Goal: Information Seeking & Learning: Find specific fact

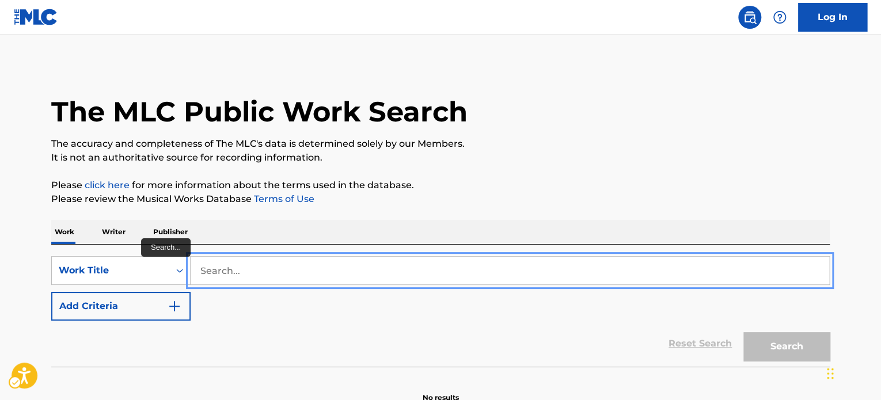
click at [255, 268] on input "Search..." at bounding box center [510, 271] width 638 height 28
paste input "WHATEVER YOU WANT"
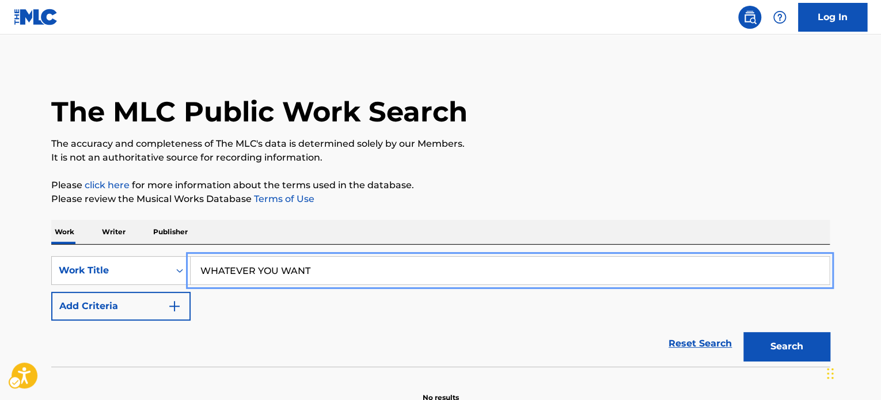
type input "WHATEVER YOU WANT"
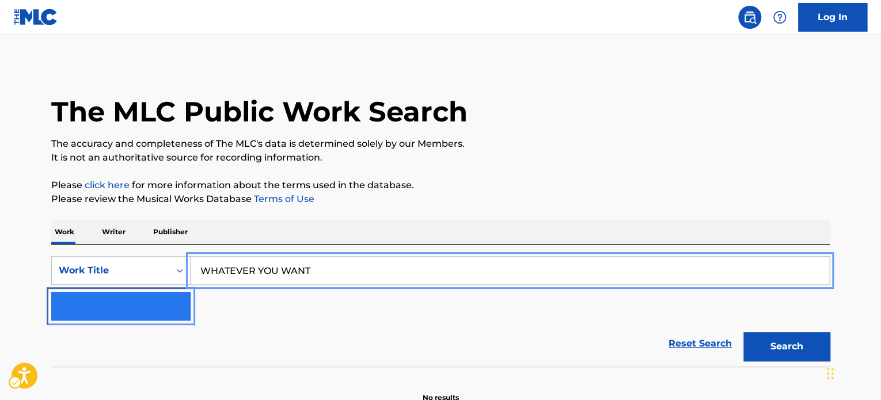
click at [138, 310] on button "Add Criteria" at bounding box center [120, 306] width 139 height 29
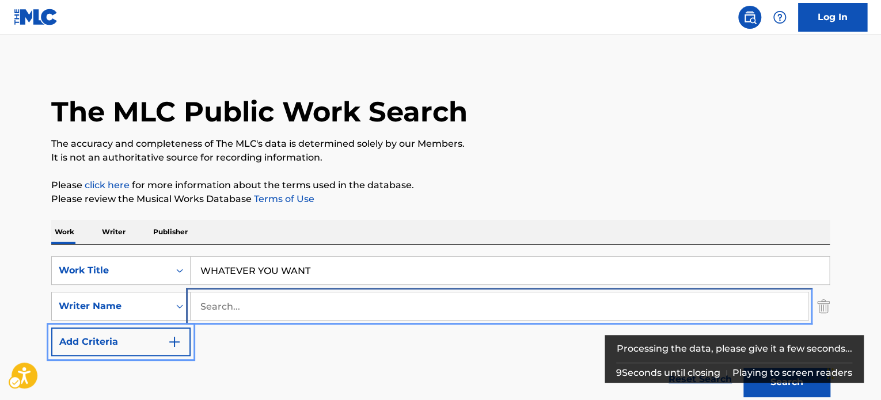
click at [265, 306] on input "Search..." at bounding box center [499, 306] width 617 height 28
paste input "[PERSON_NAME]"
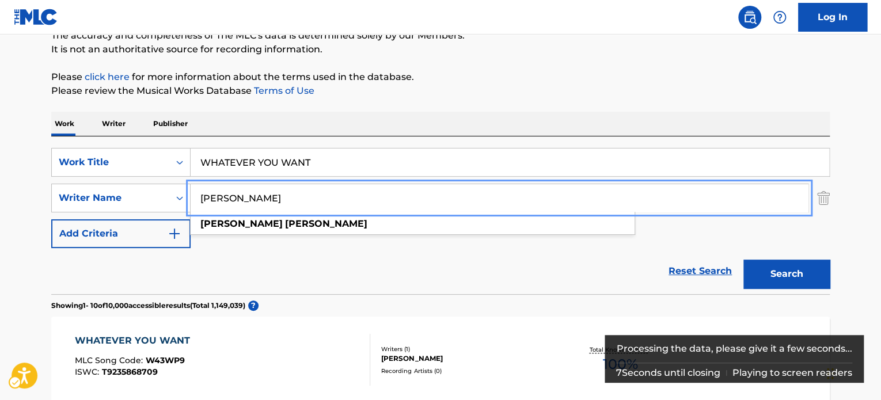
scroll to position [115, 0]
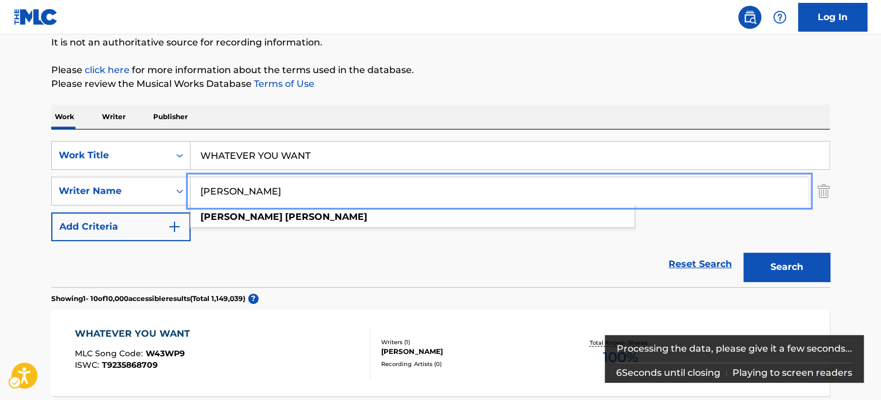
type input "[PERSON_NAME]"
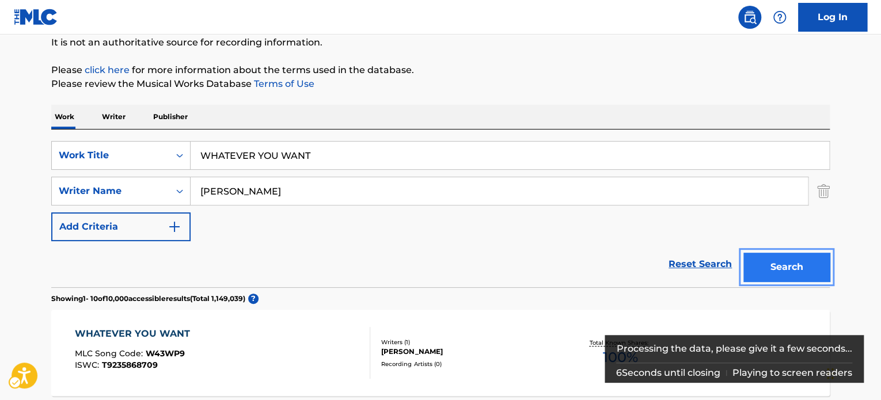
click at [823, 262] on button "Search" at bounding box center [786, 267] width 86 height 29
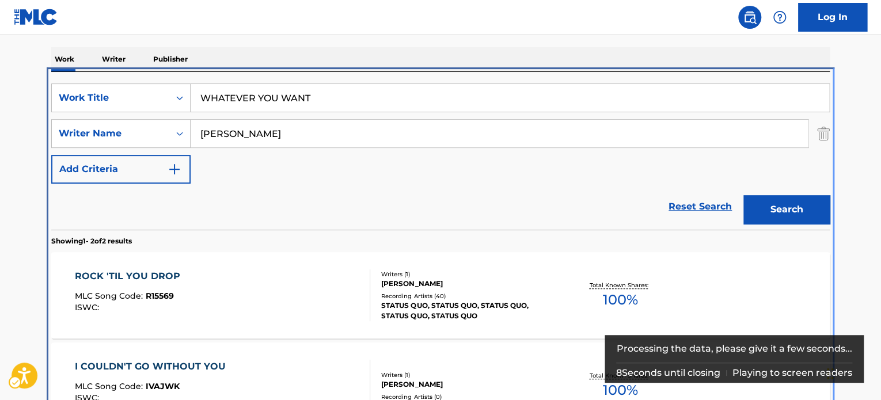
scroll to position [244, 0]
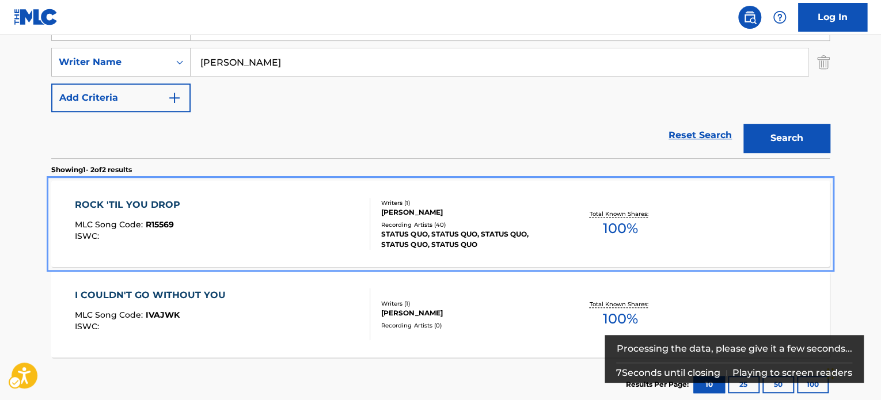
click at [440, 241] on div "STATUS QUO, STATUS QUO, STATUS QUO, STATUS QUO, STATUS QUO" at bounding box center [468, 239] width 174 height 21
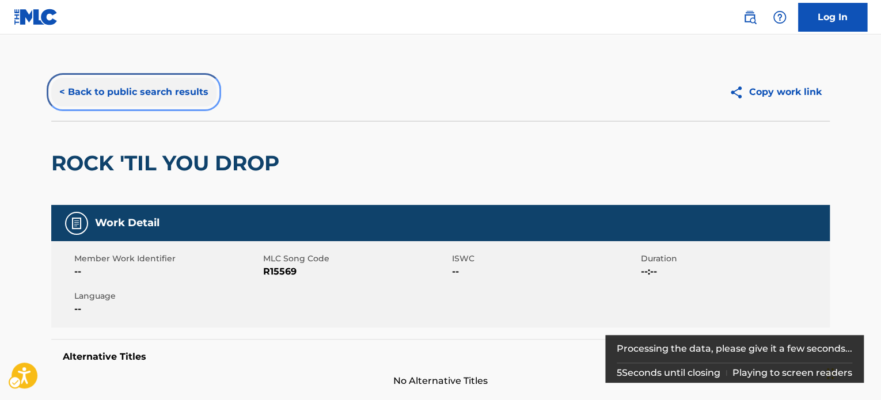
click at [108, 97] on button "< Back to public search results" at bounding box center [133, 92] width 165 height 29
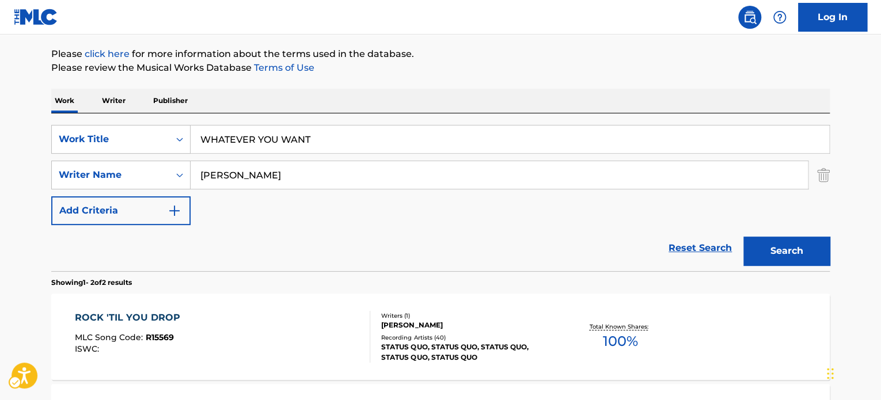
scroll to position [173, 0]
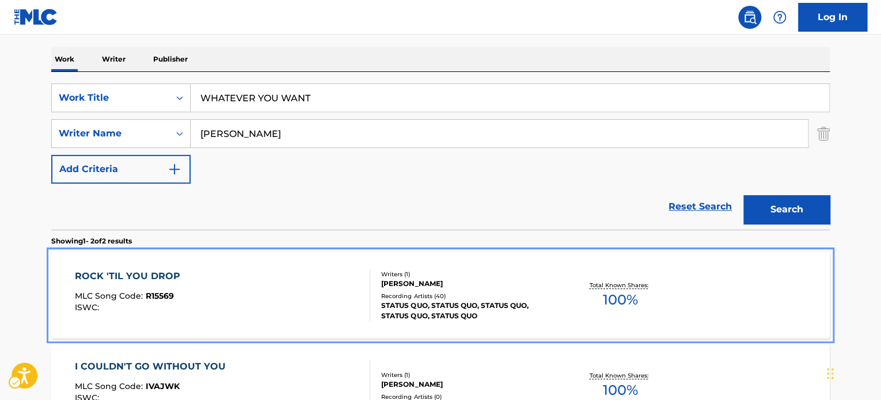
click at [201, 306] on div "ROCK 'TIL YOU DROP MLC Song Code : R15569 ISWC :" at bounding box center [223, 295] width 296 height 52
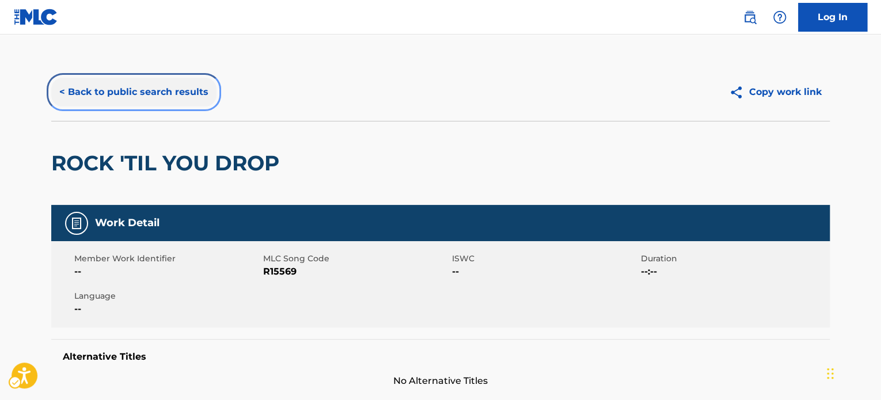
click at [153, 97] on button "< Back to public search results" at bounding box center [133, 92] width 165 height 29
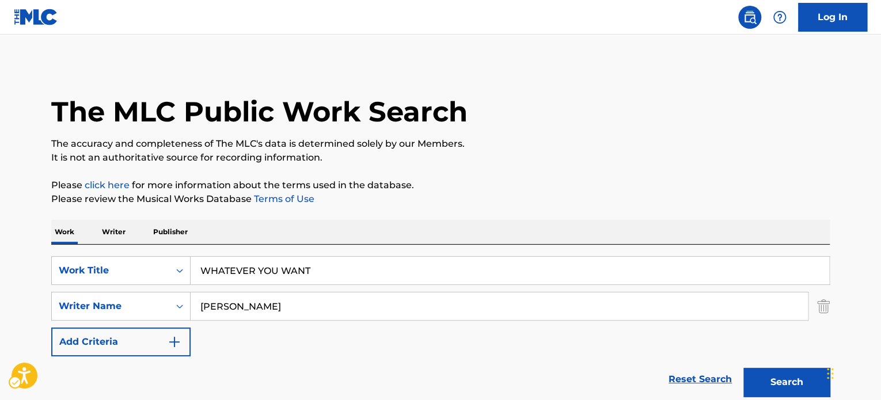
scroll to position [173, 0]
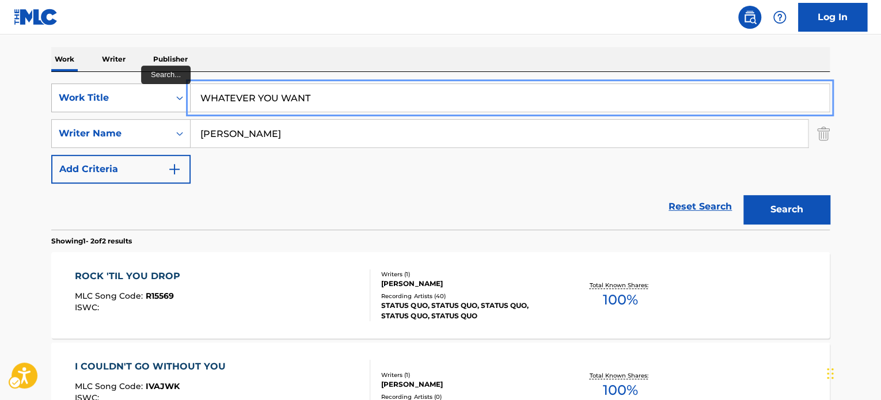
paste input "PUMP IT UP"
drag, startPoint x: 313, startPoint y: 98, endPoint x: 78, endPoint y: 105, distance: 235.0
click at [71, 94] on div "SearchWithCriteria5c50c0a4-f55d-4d90-8b4c-fed74f89c12c Work Title PUMP IT UP" at bounding box center [440, 97] width 778 height 29
type input "PUMP IT UP"
click at [326, 184] on div "Reset Search Search" at bounding box center [440, 207] width 778 height 46
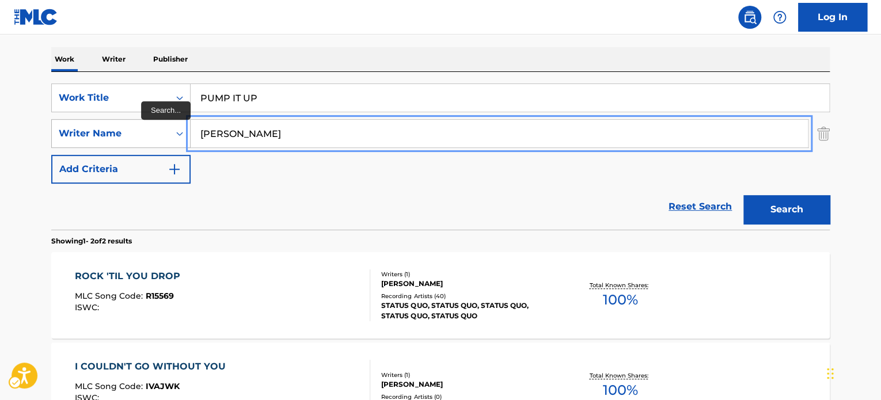
paste input "[PERSON_NAME]"
drag, startPoint x: 256, startPoint y: 136, endPoint x: 78, endPoint y: 134, distance: 177.3
click at [67, 133] on div "SearchWithCriteriad27385d2-39d0-4c95-b97a-64c36d750418 Writer Name [PERSON_NAME]" at bounding box center [440, 133] width 778 height 29
type input "[PERSON_NAME]"
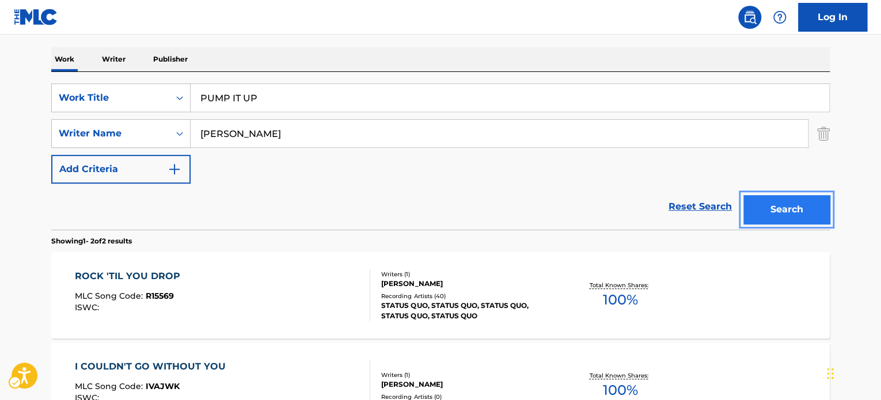
click at [754, 218] on button "Search" at bounding box center [786, 209] width 86 height 29
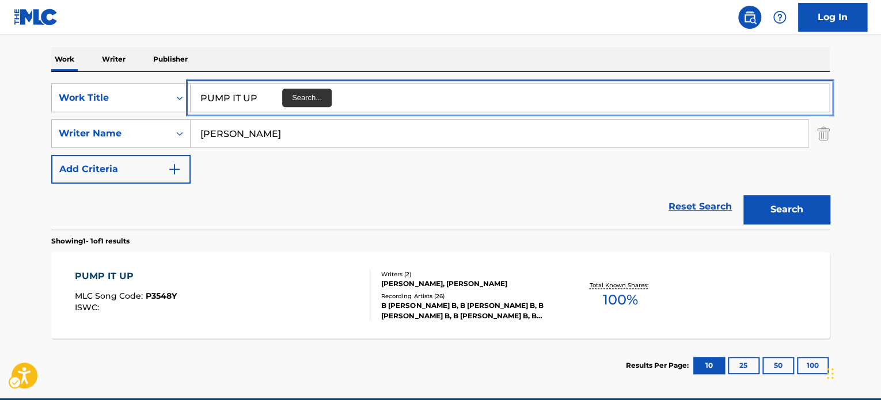
paste input "DON'T GET ME WRONG"
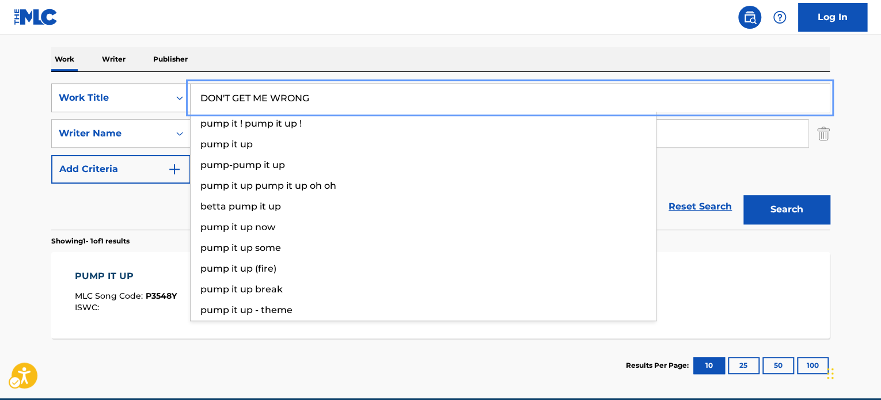
drag, startPoint x: 146, startPoint y: 94, endPoint x: 85, endPoint y: 96, distance: 61.1
click at [85, 96] on div "SearchWithCriteria5c50c0a4-f55d-4d90-8b4c-fed74f89c12c Work Title DON'T GET ME …" at bounding box center [440, 97] width 778 height 29
type input "DON'T GET ME WRONG"
click at [129, 213] on div "Reset Search Search" at bounding box center [440, 207] width 778 height 46
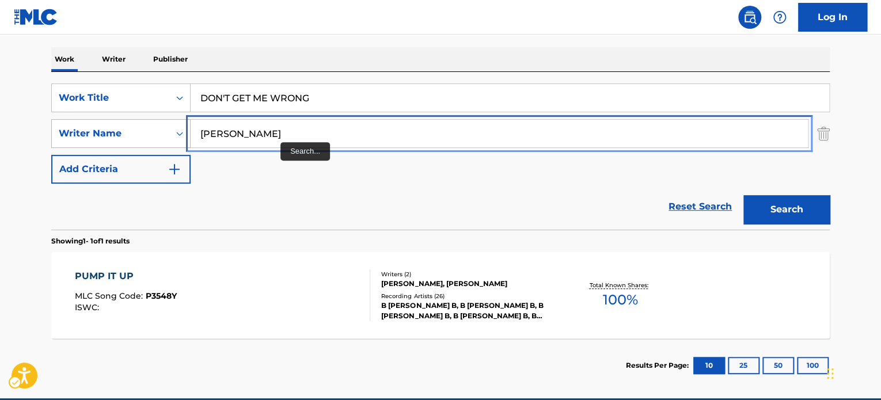
paste input "[PERSON_NAME]"
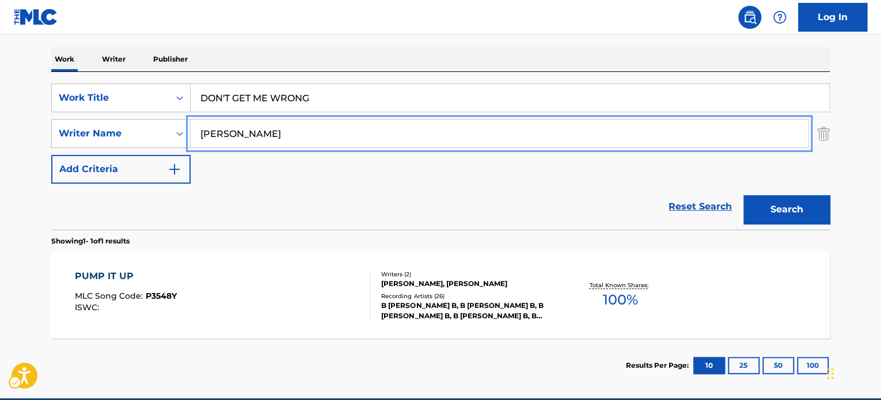
drag, startPoint x: 275, startPoint y: 132, endPoint x: 738, endPoint y: 215, distance: 469.8
click at [103, 142] on div "SearchWithCriteriad27385d2-39d0-4c95-b97a-64c36d750418 Writer Name [PERSON_NAME]" at bounding box center [440, 133] width 778 height 29
type input "[PERSON_NAME]"
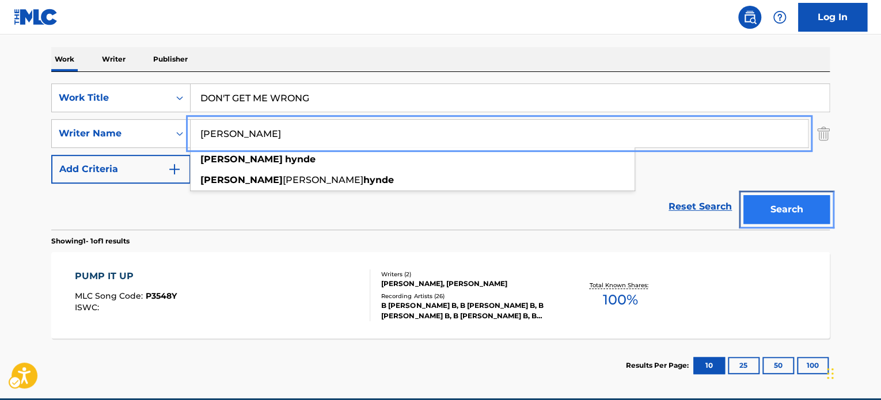
click at [793, 205] on button "Search" at bounding box center [786, 209] width 86 height 29
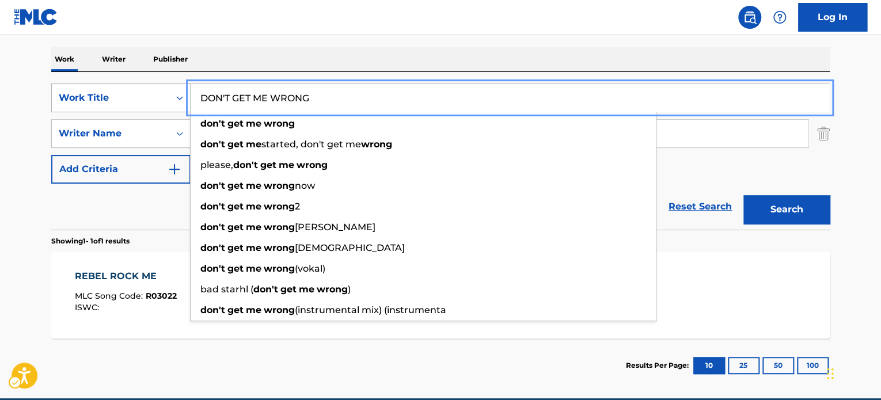
paste input "WHO'S WHO"
drag, startPoint x: 317, startPoint y: 102, endPoint x: 681, endPoint y: 262, distance: 397.8
click at [82, 107] on div "SearchWithCriteria5c50c0a4-f55d-4d90-8b4c-fed74f89c12c Work Title WHO'S WHO don…" at bounding box center [440, 97] width 778 height 29
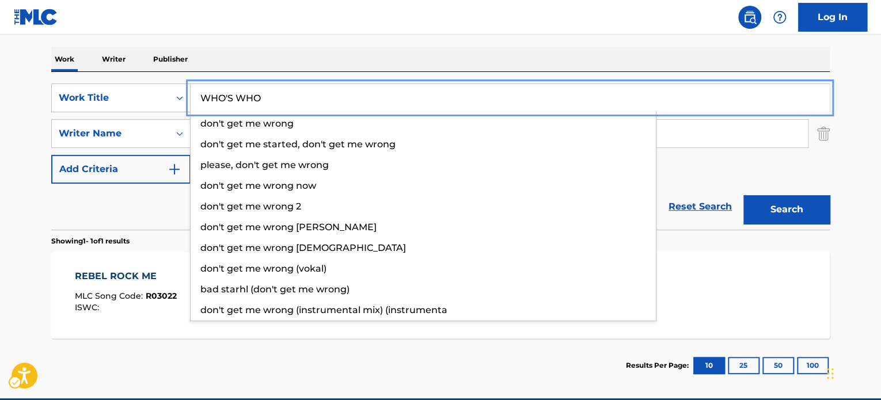
type input "WHO'S WHO"
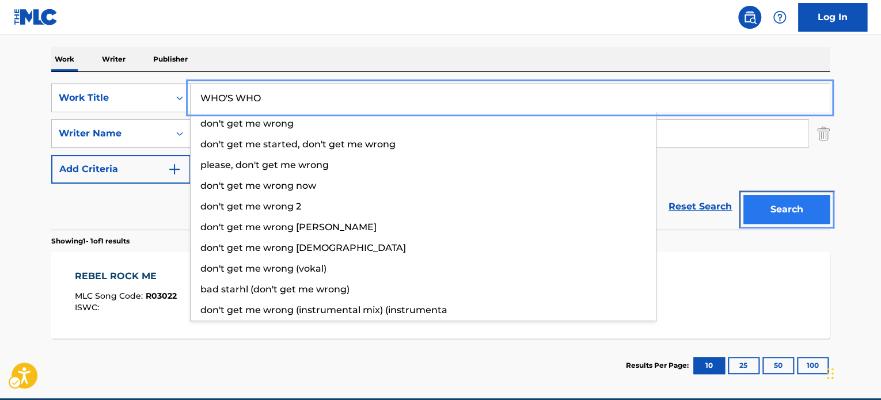
click at [780, 207] on button "Search" at bounding box center [786, 209] width 86 height 29
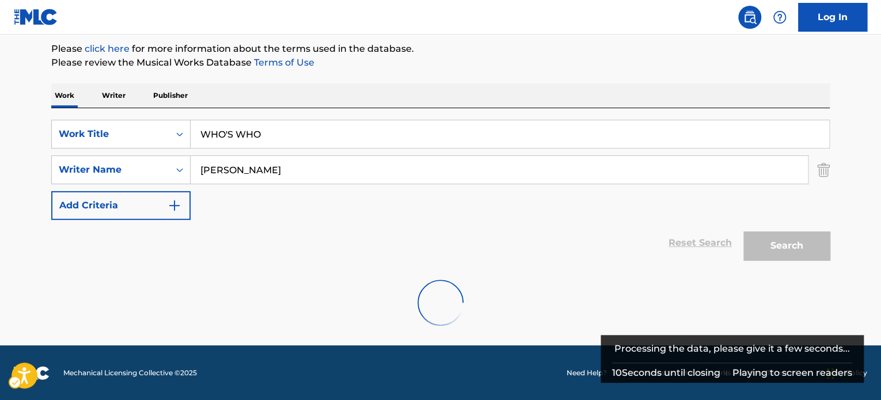
scroll to position [99, 0]
